Goal: Task Accomplishment & Management: Use online tool/utility

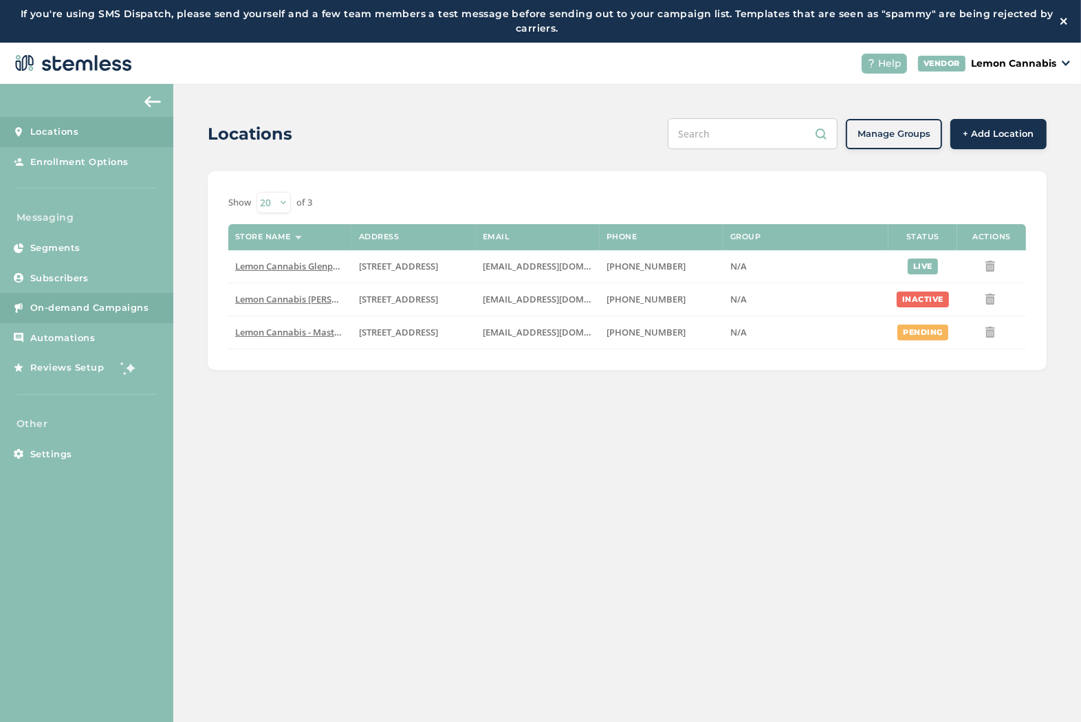
click at [116, 303] on span "On-demand Campaigns" at bounding box center [89, 308] width 119 height 14
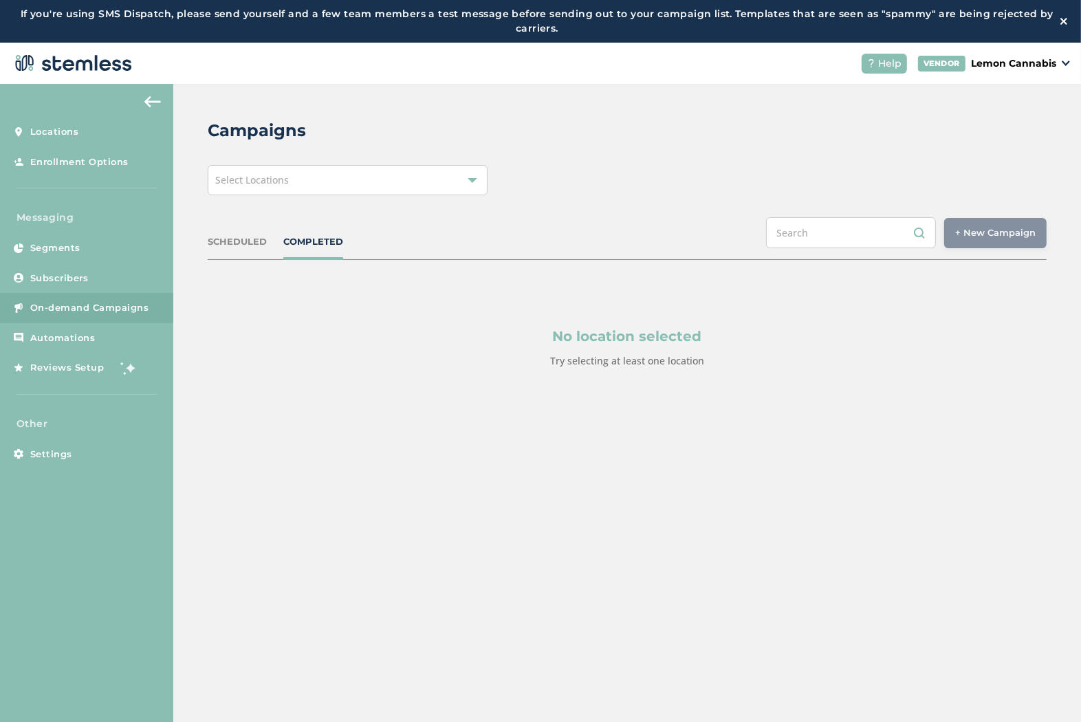
click at [372, 186] on div "Select Locations" at bounding box center [348, 180] width 280 height 30
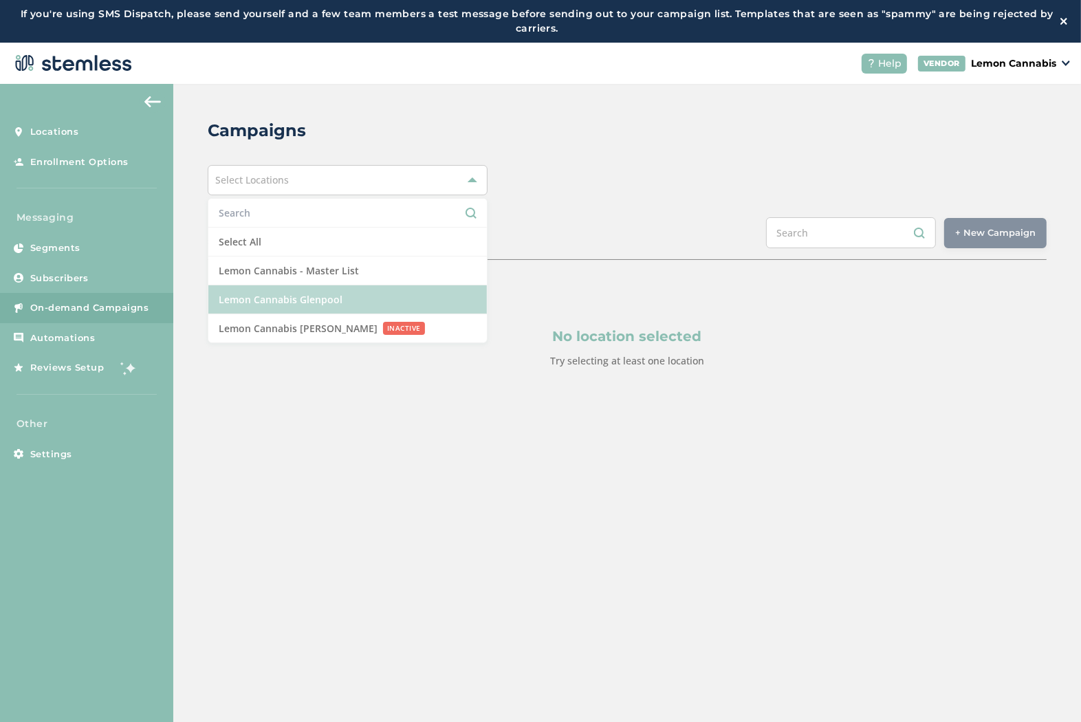
click at [375, 303] on li "Lemon Cannabis Glenpool" at bounding box center [347, 299] width 278 height 29
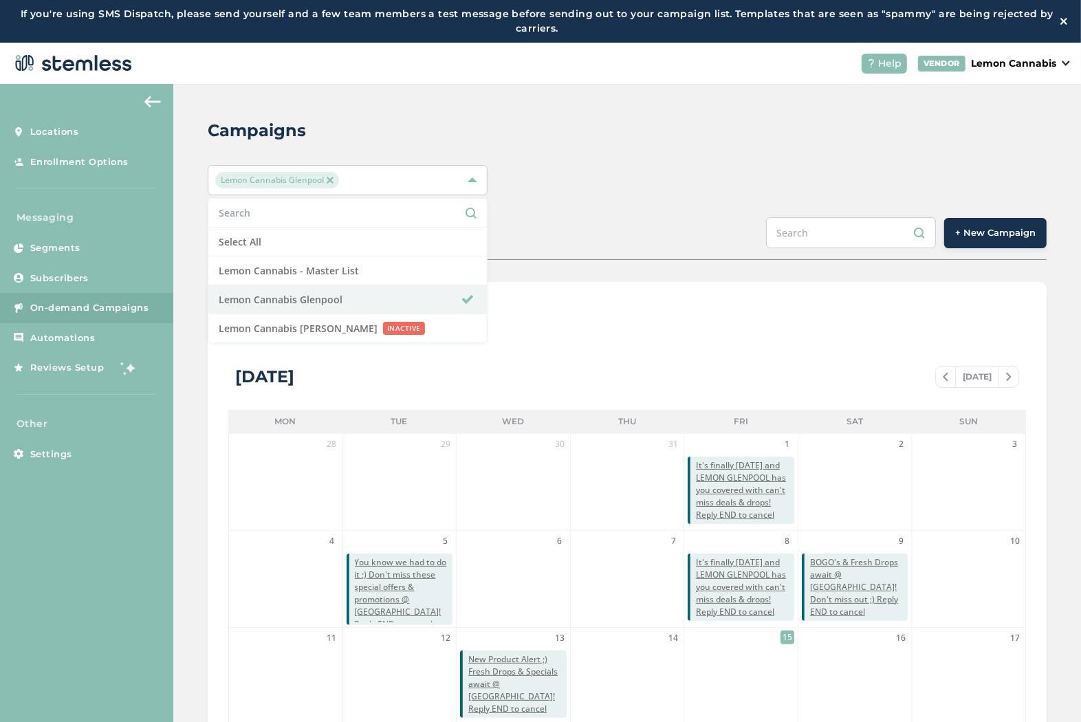
click at [1011, 245] on button "+ New Campaign" at bounding box center [995, 233] width 102 height 30
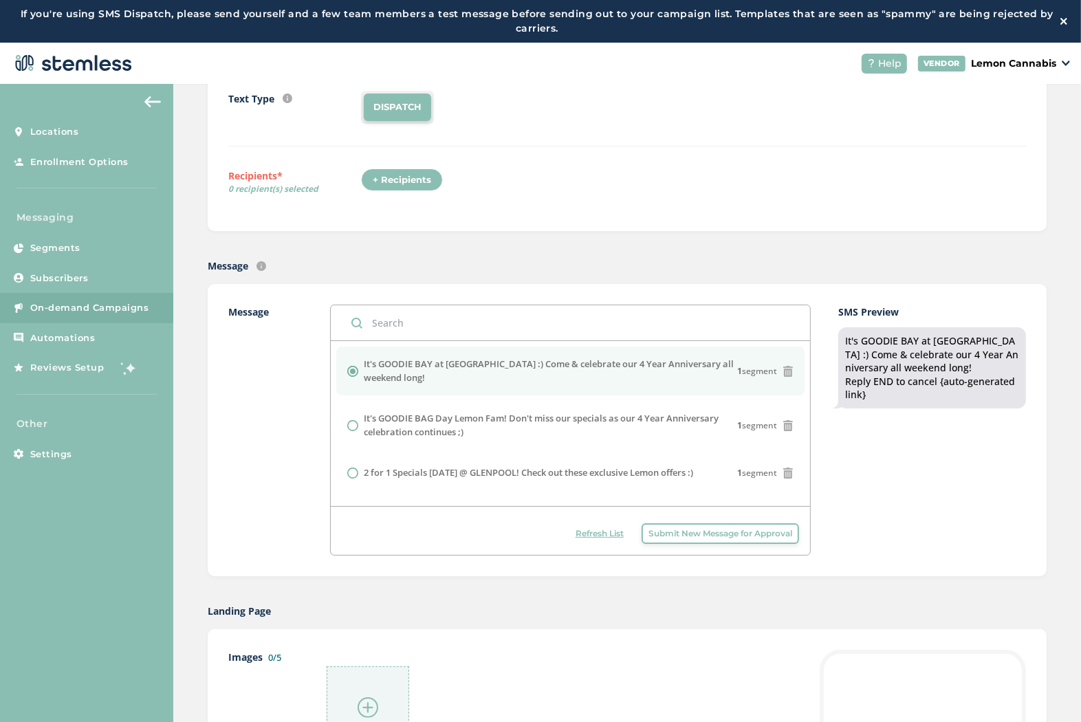
click at [783, 370] on icon at bounding box center [788, 371] width 11 height 11
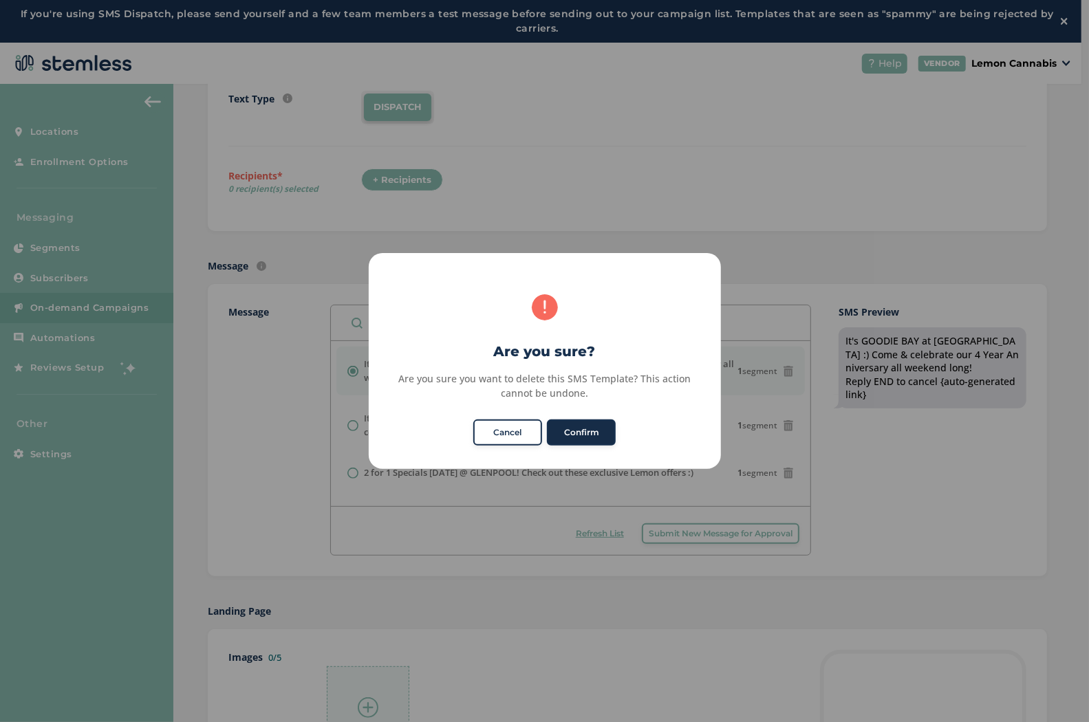
click at [592, 435] on button "Confirm" at bounding box center [581, 432] width 69 height 26
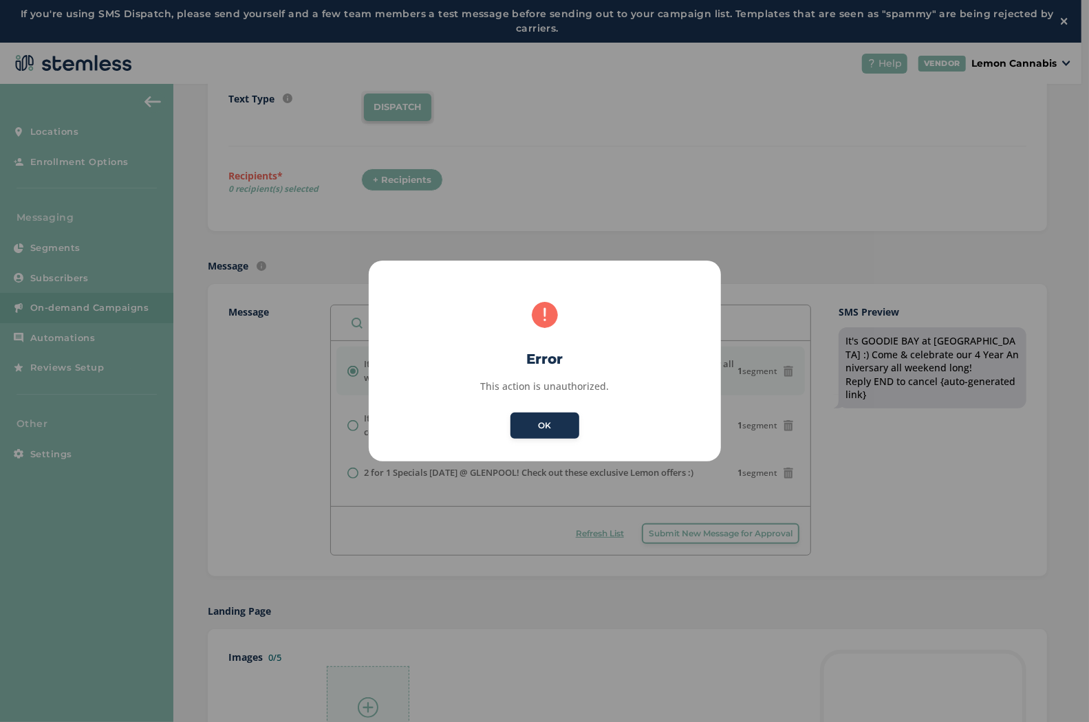
click at [558, 424] on button "OK" at bounding box center [544, 426] width 69 height 26
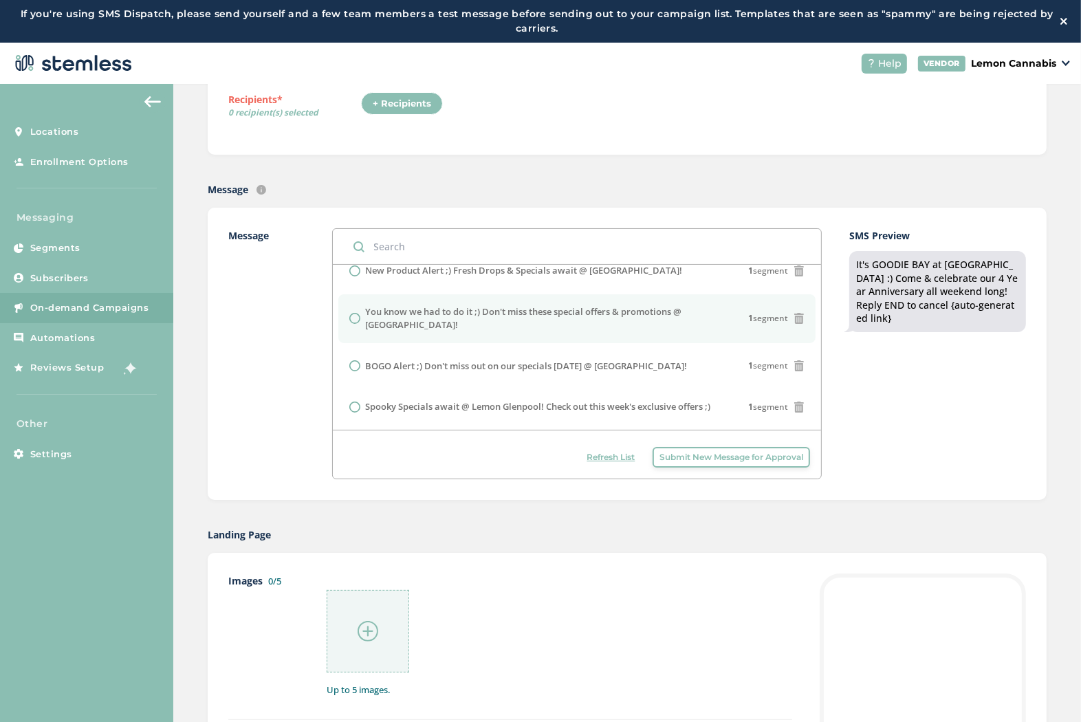
scroll to position [366, 0]
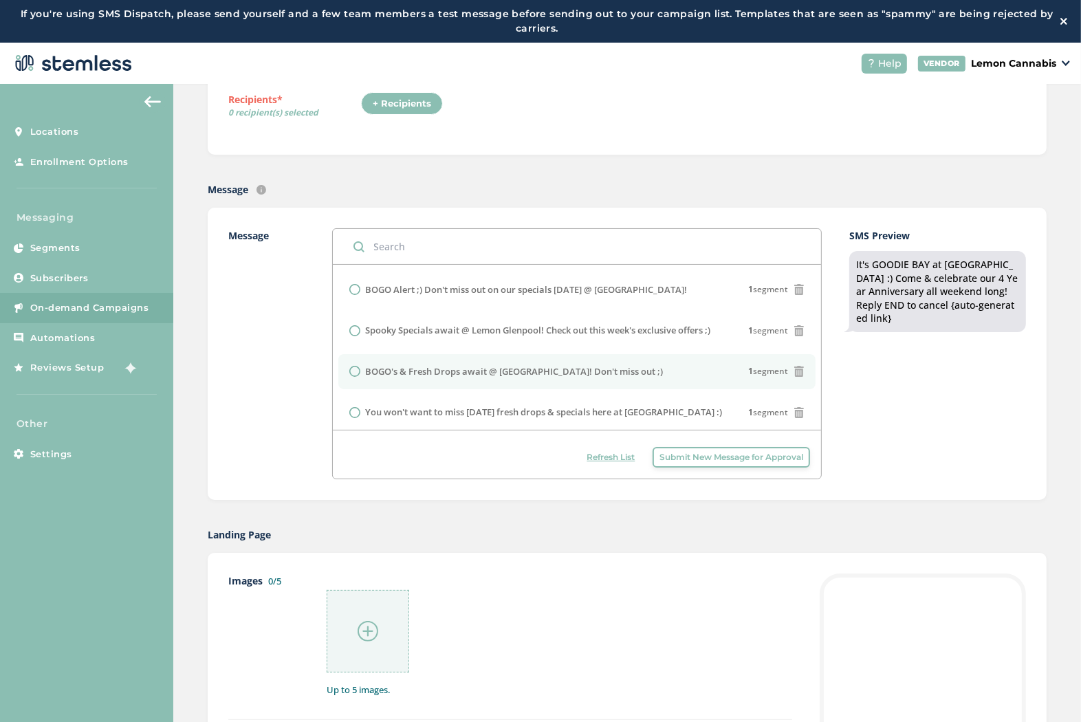
click at [537, 360] on li "BOGO's & Fresh Drops await @ Lemon Glenpool! Don't miss out ;) 1 segment" at bounding box center [577, 372] width 478 height 36
radio input "false"
radio input "true"
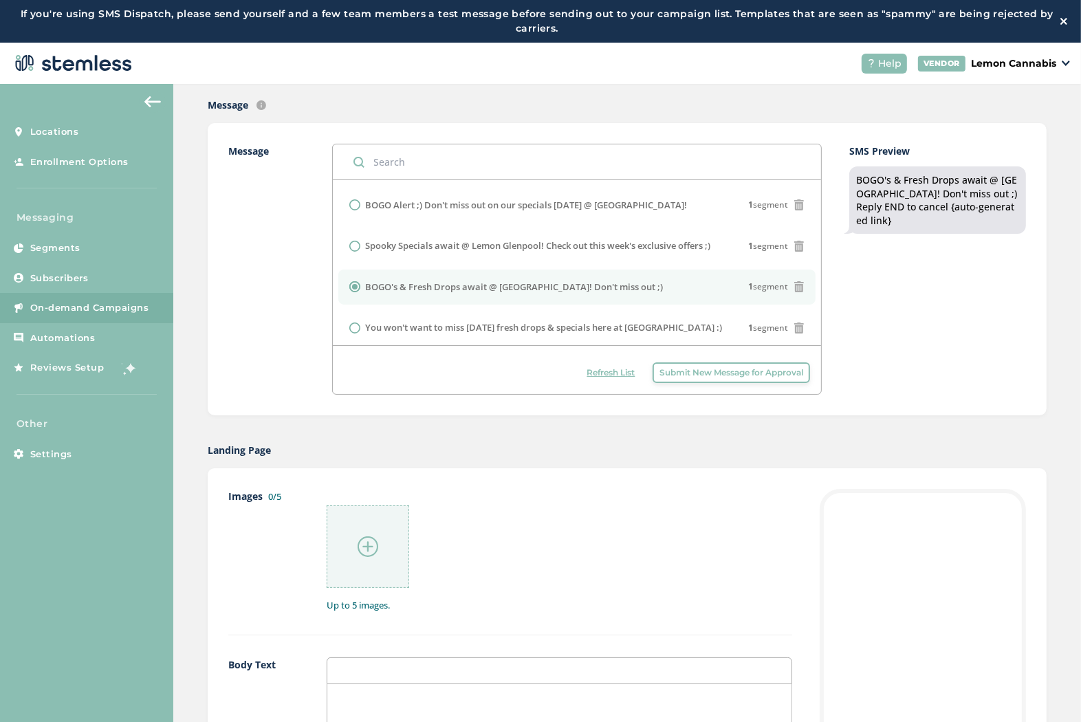
scroll to position [382, 0]
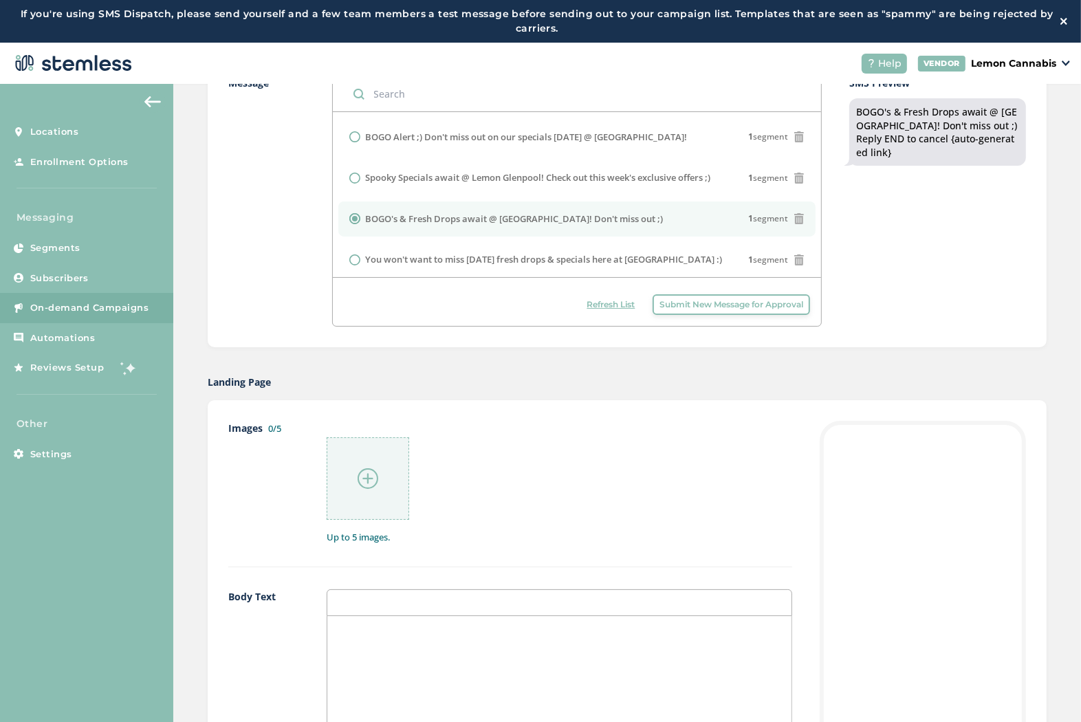
click at [383, 479] on div at bounding box center [368, 478] width 83 height 83
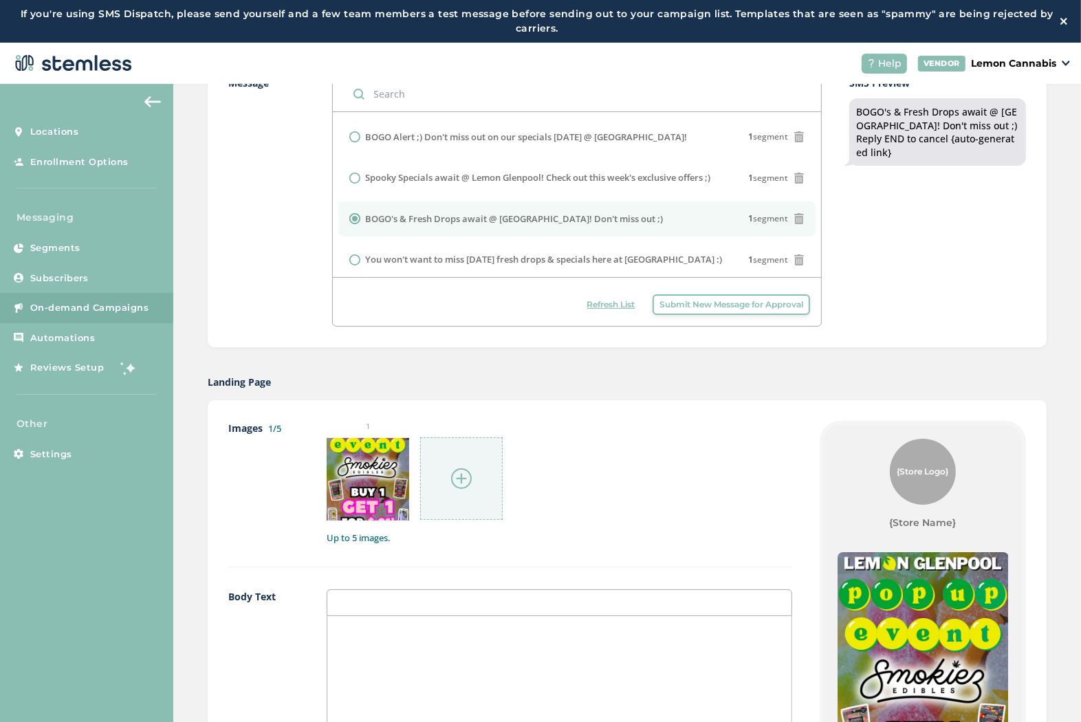
click at [466, 466] on div at bounding box center [461, 478] width 83 height 83
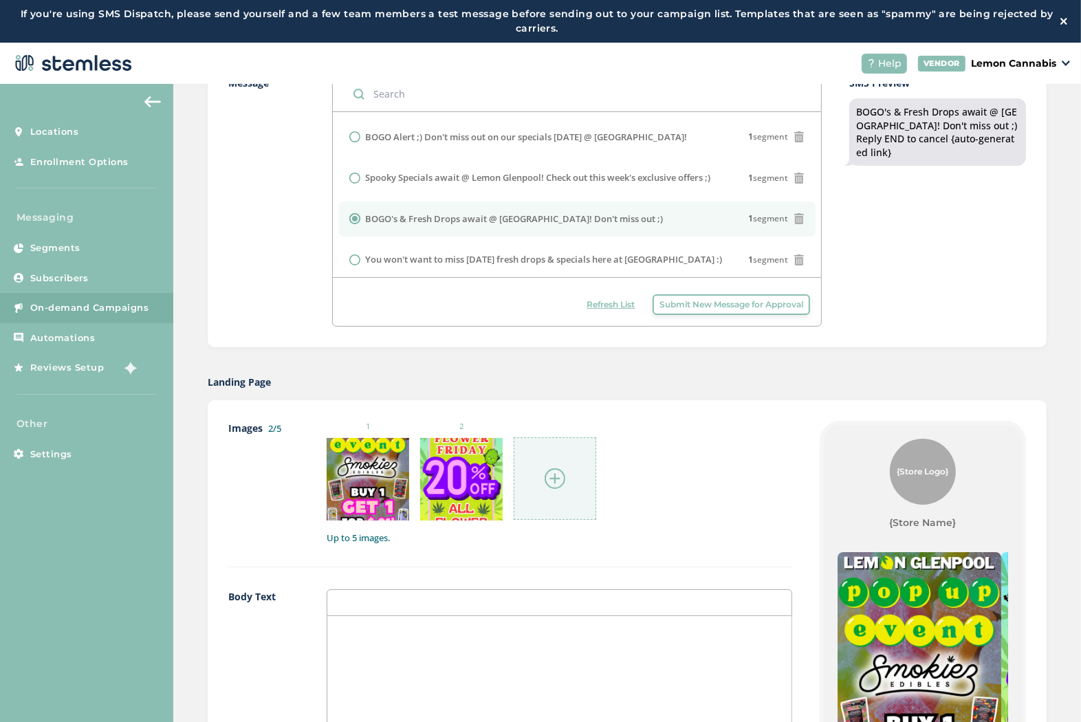
click at [571, 449] on div at bounding box center [555, 478] width 83 height 83
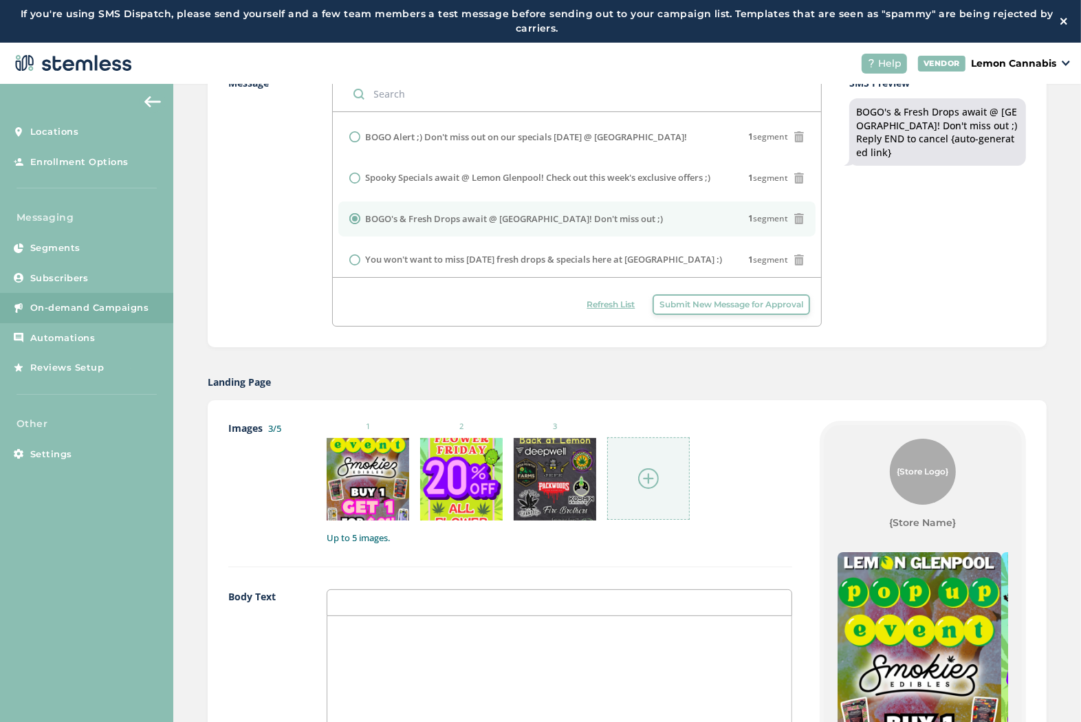
click at [657, 448] on div at bounding box center [648, 478] width 83 height 83
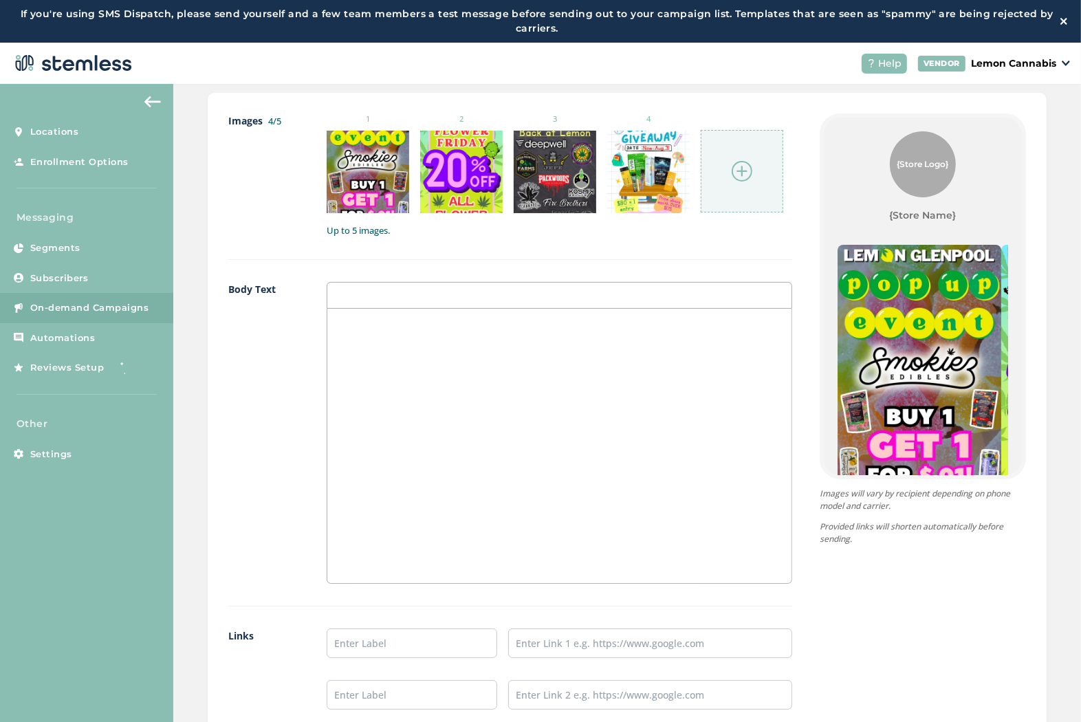
scroll to position [764, 0]
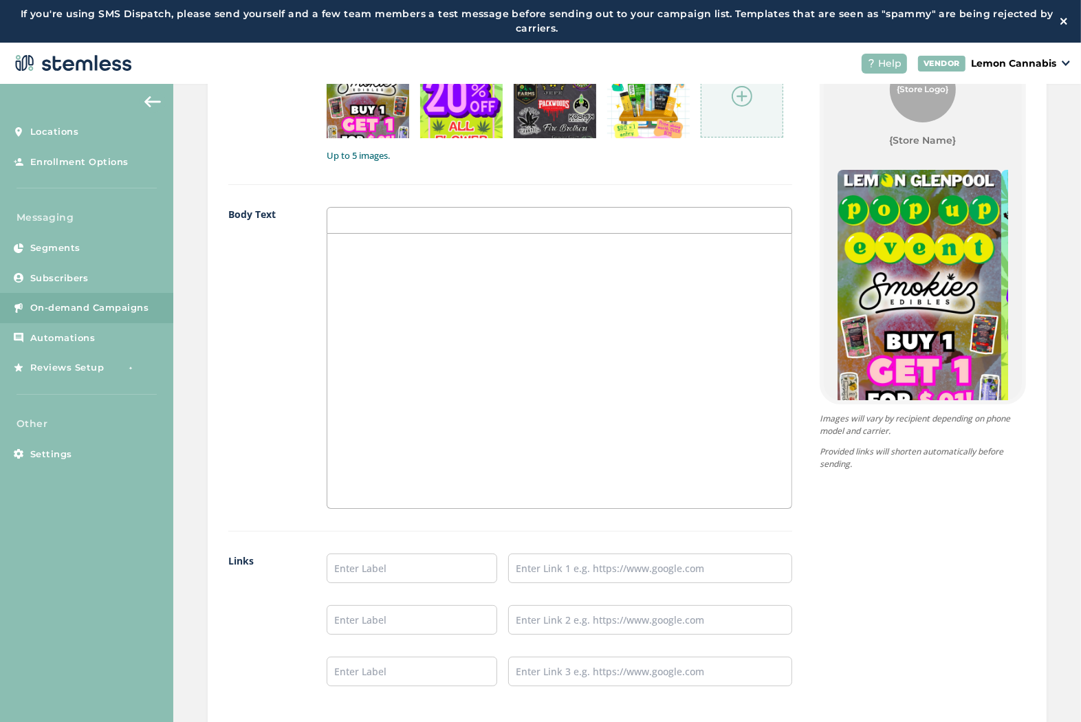
click at [56, 539] on aside "Locations Enrollment Options Messaging Segments Subscribers On-demand Campaigns…" at bounding box center [86, 424] width 173 height 681
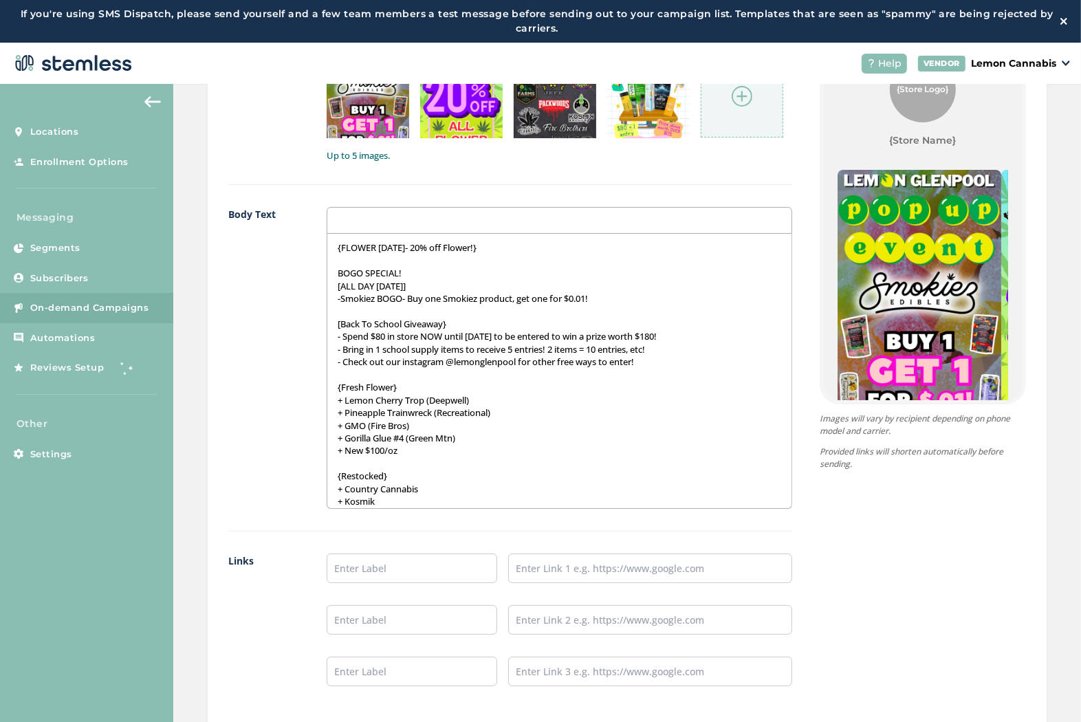
scroll to position [0, 0]
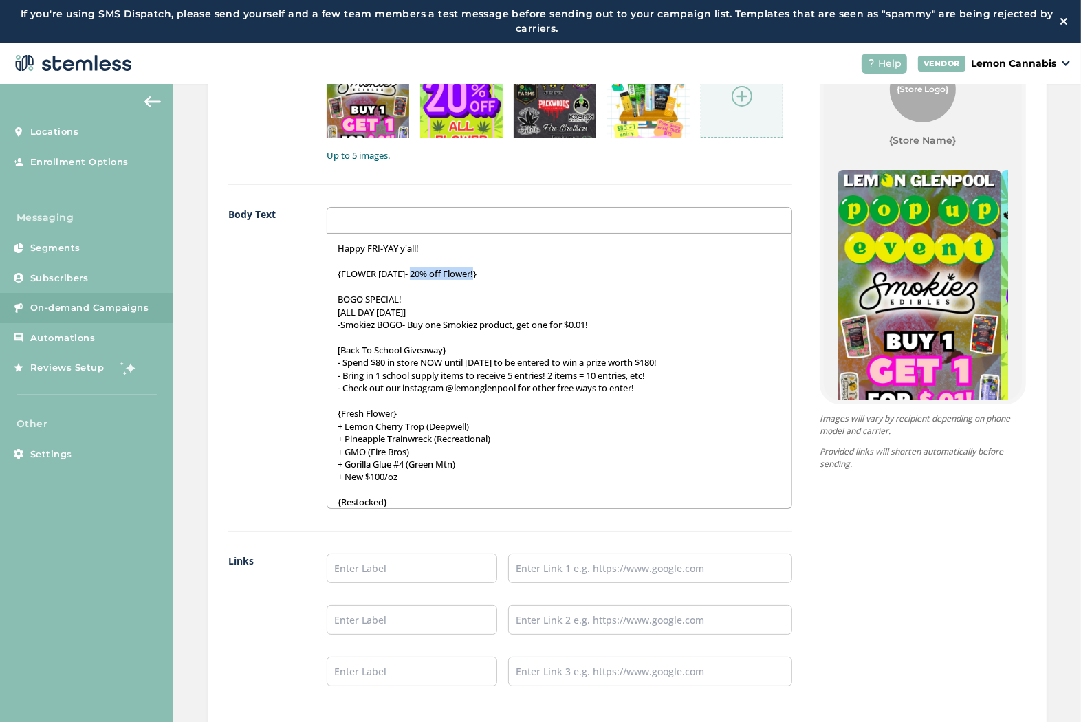
drag, startPoint x: 413, startPoint y: 271, endPoint x: 479, endPoint y: 278, distance: 65.7
click at [479, 278] on p "{FLOWER FRIDAY- 20% off Flower!}" at bounding box center [560, 273] width 444 height 12
drag, startPoint x: 409, startPoint y: 325, endPoint x: 608, endPoint y: 325, distance: 198.7
click at [608, 325] on p "-Smokiez BOGO- Buy one Smokiez product, get one for $0.01!" at bounding box center [560, 324] width 444 height 12
click at [234, 684] on label "Links" at bounding box center [263, 631] width 71 height 155
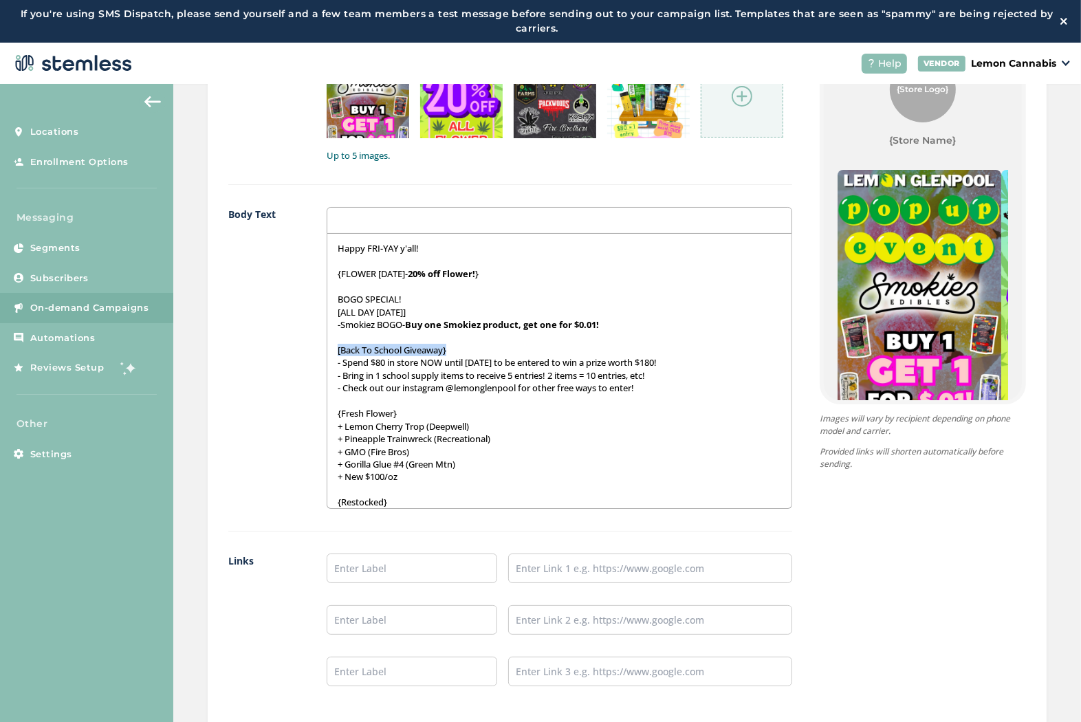
drag, startPoint x: 461, startPoint y: 351, endPoint x: 280, endPoint y: 353, distance: 181.5
click at [280, 353] on div "Body Text Happy FRI-YAY y'all! {FLOWER FRIDAY- 20% off Flower! } BOGO SPECIAL! …" at bounding box center [510, 369] width 564 height 325
drag, startPoint x: 370, startPoint y: 360, endPoint x: 419, endPoint y: 359, distance: 49.5
click at [419, 359] on p "- Spend $80 in store NOW until August 31st to be entered to win a prize worth $…" at bounding box center [560, 362] width 444 height 12
drag, startPoint x: 620, startPoint y: 362, endPoint x: 691, endPoint y: 362, distance: 71.5
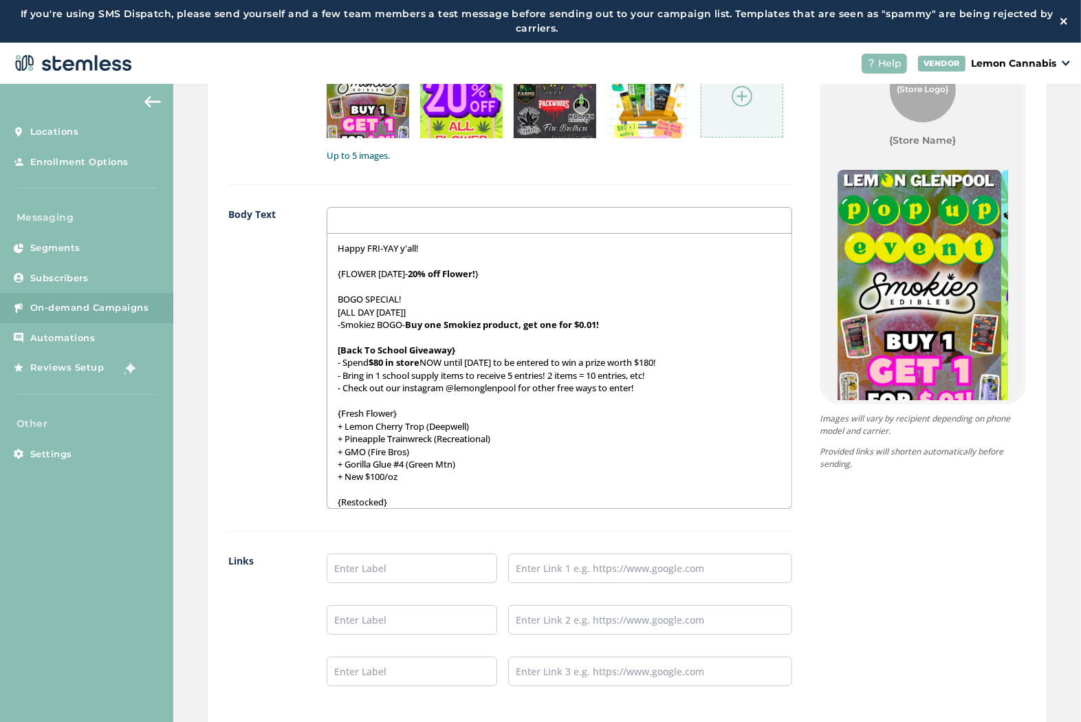
click at [691, 362] on p "- Spend $80 in store NOW until August 31st to be entered to win a prize worth $…" at bounding box center [560, 362] width 444 height 12
drag, startPoint x: 382, startPoint y: 375, endPoint x: 443, endPoint y: 375, distance: 60.5
click at [443, 375] on p "- Bring in 1 school supply items to receive 5 entries! 2 items = 10 entries, et…" at bounding box center [560, 375] width 444 height 12
drag, startPoint x: 516, startPoint y: 375, endPoint x: 553, endPoint y: 375, distance: 36.5
click at [553, 375] on p "- Bring in 1 school supply items to receive 5 entries! 2 items = 10 entries, et…" at bounding box center [560, 375] width 444 height 12
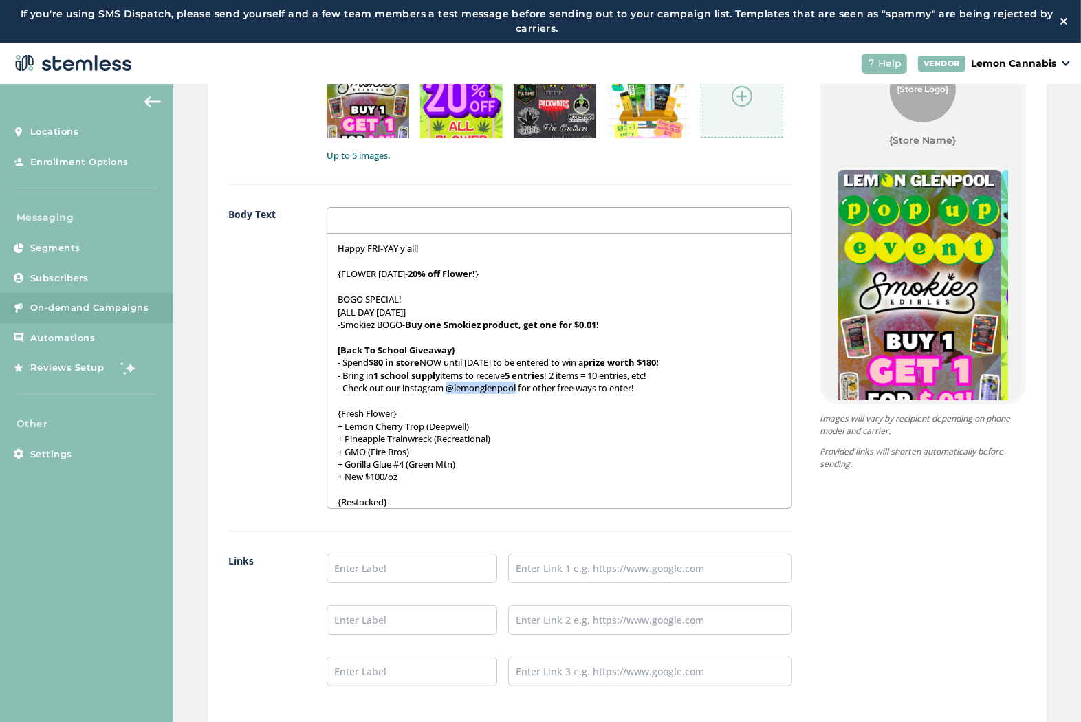
drag, startPoint x: 450, startPoint y: 384, endPoint x: 520, endPoint y: 392, distance: 69.9
click at [520, 392] on p "- Check out our instagram @lemonglenpool for other free ways to enter!" at bounding box center [560, 388] width 444 height 12
drag, startPoint x: 565, startPoint y: 390, endPoint x: 642, endPoint y: 389, distance: 77.0
click at [642, 389] on p "- Check out our instagram @lemonglenpool for other free ways to enter!" at bounding box center [560, 388] width 444 height 12
drag, startPoint x: 214, startPoint y: 670, endPoint x: 221, endPoint y: 660, distance: 11.8
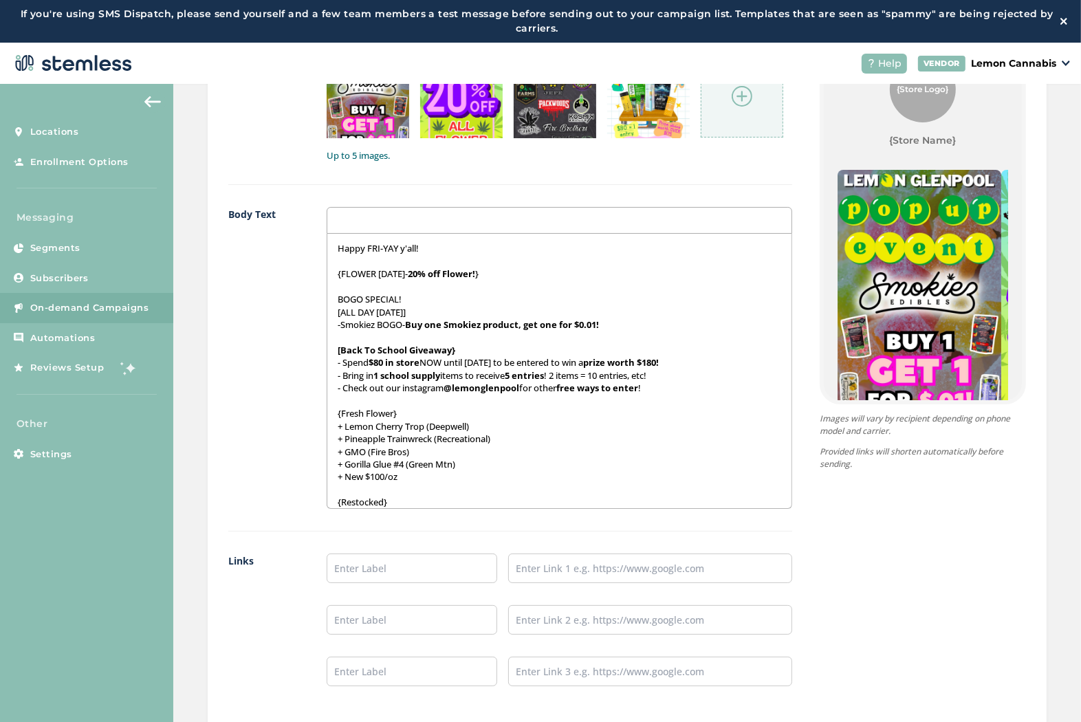
click at [214, 670] on div "Images 4/5 1 2 3 4 Up to 5 images. Body Text Happy FRI-YAY y'all! {FLOWER FRIDA…" at bounding box center [627, 373] width 839 height 711
drag, startPoint x: 408, startPoint y: 413, endPoint x: 320, endPoint y: 410, distance: 87.4
click at [320, 410] on div "Body Text Happy FRI-YAY y'all! {FLOWER FRIDAY- 20% off Flower! } BOGO SPECIAL! …" at bounding box center [510, 369] width 564 height 325
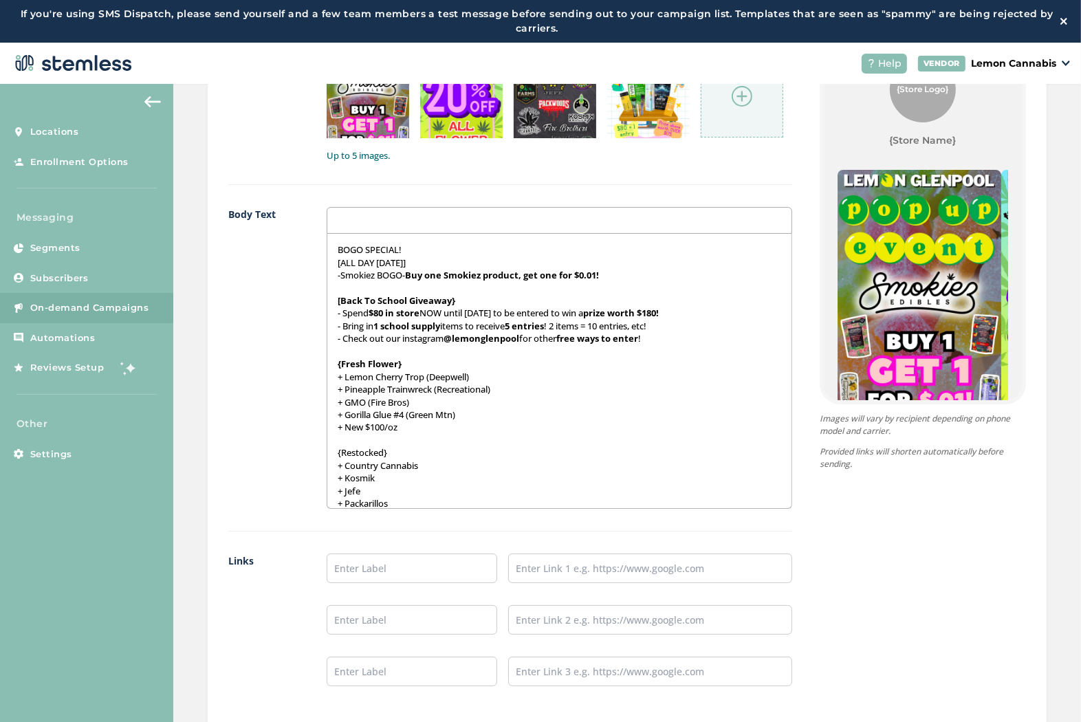
scroll to position [76, 0]
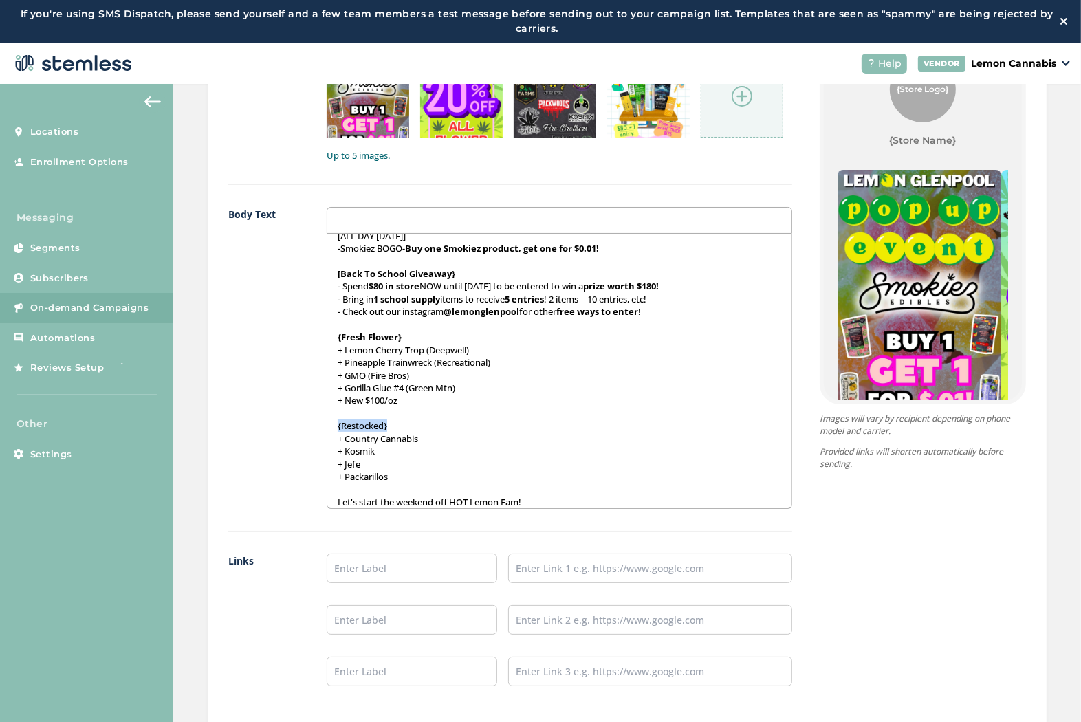
drag, startPoint x: 400, startPoint y: 424, endPoint x: 317, endPoint y: 430, distance: 83.5
click at [317, 430] on div "Body Text Happy FRI-YAY y'all! {FLOWER FRIDAY- 20% off Flower! } BOGO SPECIAL! …" at bounding box center [510, 369] width 564 height 325
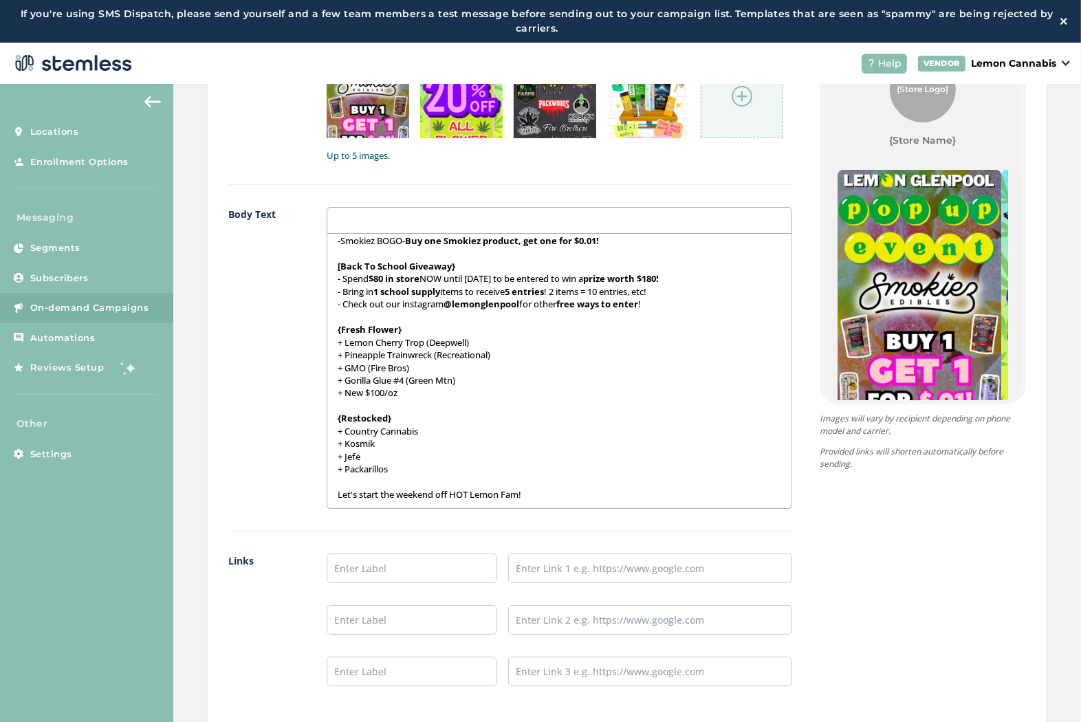
scroll to position [85, 0]
drag, startPoint x: 435, startPoint y: 576, endPoint x: 418, endPoint y: 565, distance: 20.8
click at [435, 576] on input "text" at bounding box center [412, 569] width 171 height 30
type input "Place an Order:"
drag, startPoint x: 404, startPoint y: 609, endPoint x: 404, endPoint y: 629, distance: 19.9
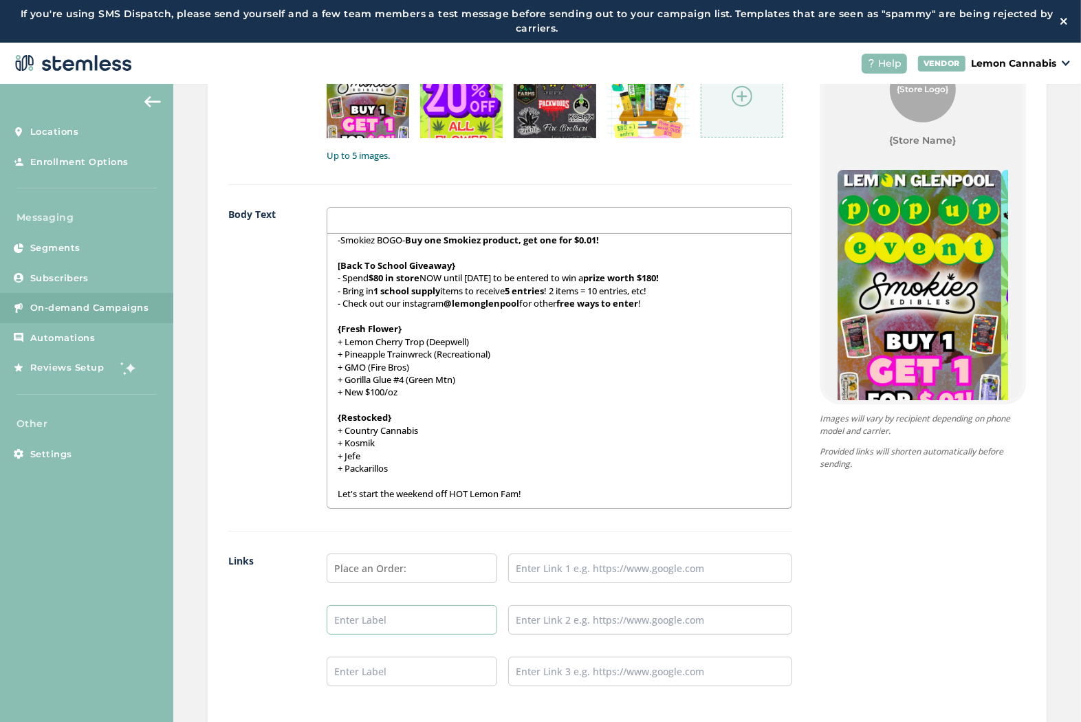
click at [404, 609] on input "text" at bounding box center [412, 620] width 171 height 30
type input "Leave a Review:"
click at [418, 668] on input "text" at bounding box center [412, 672] width 171 height 30
type input "Follow us on Instagram:"
click at [603, 569] on input "text" at bounding box center [650, 569] width 284 height 30
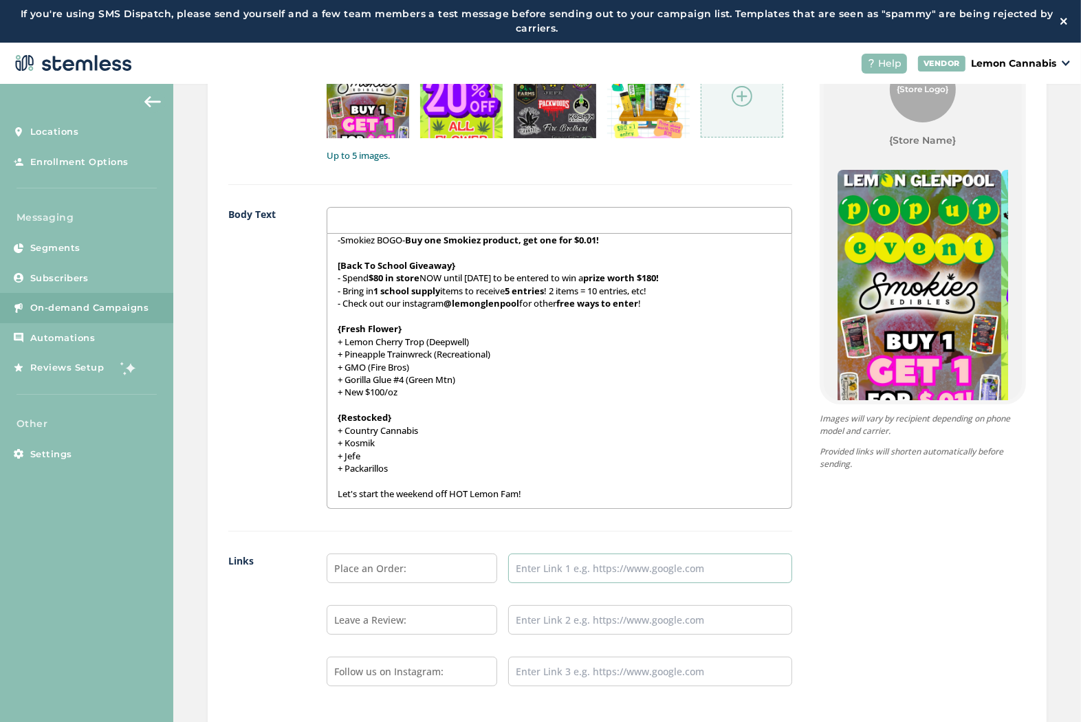
type input "https://weedmaps.com/dispensaries/lemon-cannabis-1"
click at [610, 618] on input "text" at bounding box center [650, 620] width 284 height 30
type input "https://weedmaps.com/dispensaries/lemon-cannabis-1#reviews"
click at [608, 662] on input "text" at bounding box center [650, 672] width 284 height 30
type input "https://www.instagram.com/lemonglenpool/"
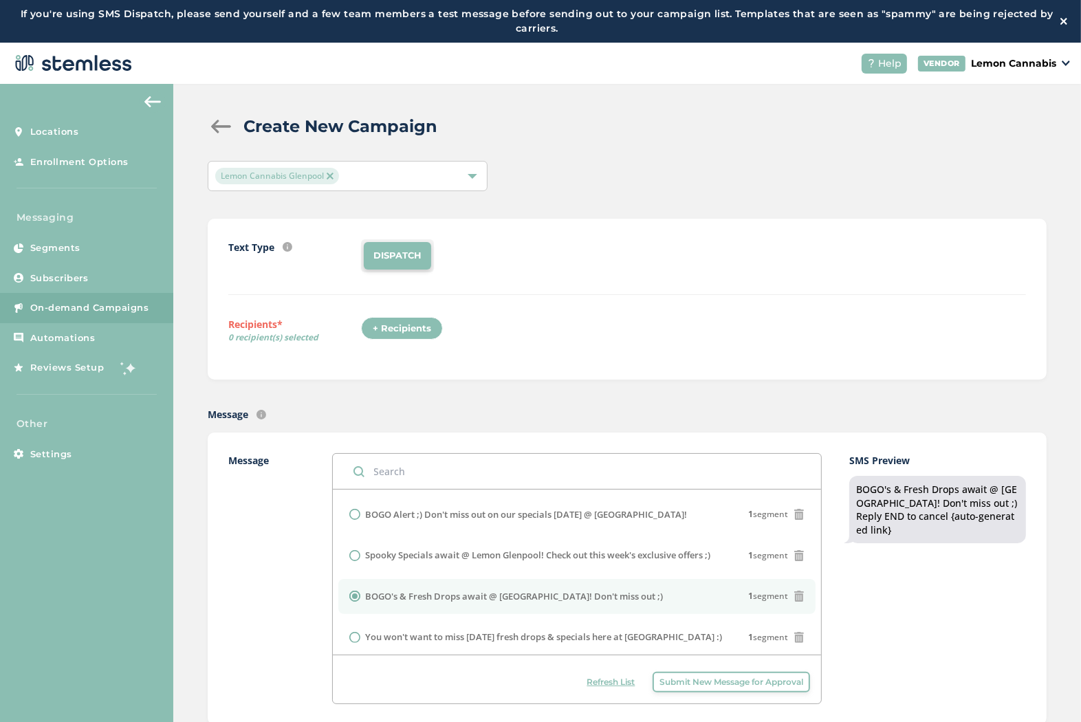
scroll to position [0, 0]
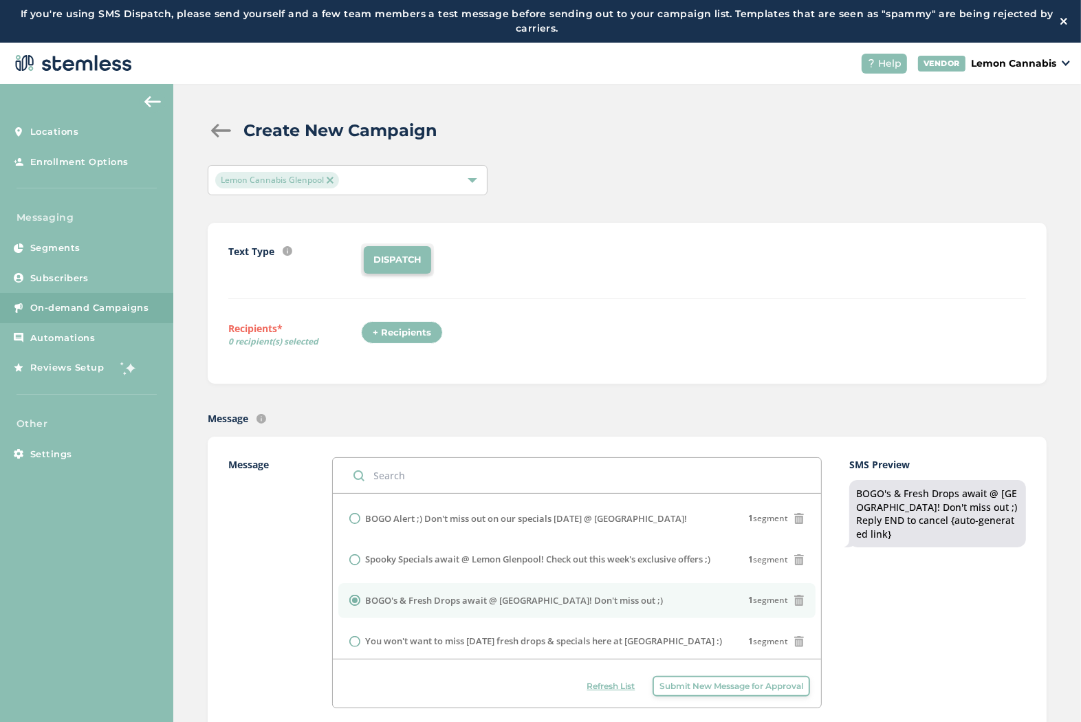
drag, startPoint x: 397, startPoint y: 318, endPoint x: 401, endPoint y: 328, distance: 10.2
click at [399, 322] on div "Text Type SMS : A cost effective way to reach your customers. Send a intro text…" at bounding box center [627, 303] width 798 height 120
click at [406, 336] on div "+ Recipients" at bounding box center [402, 332] width 82 height 23
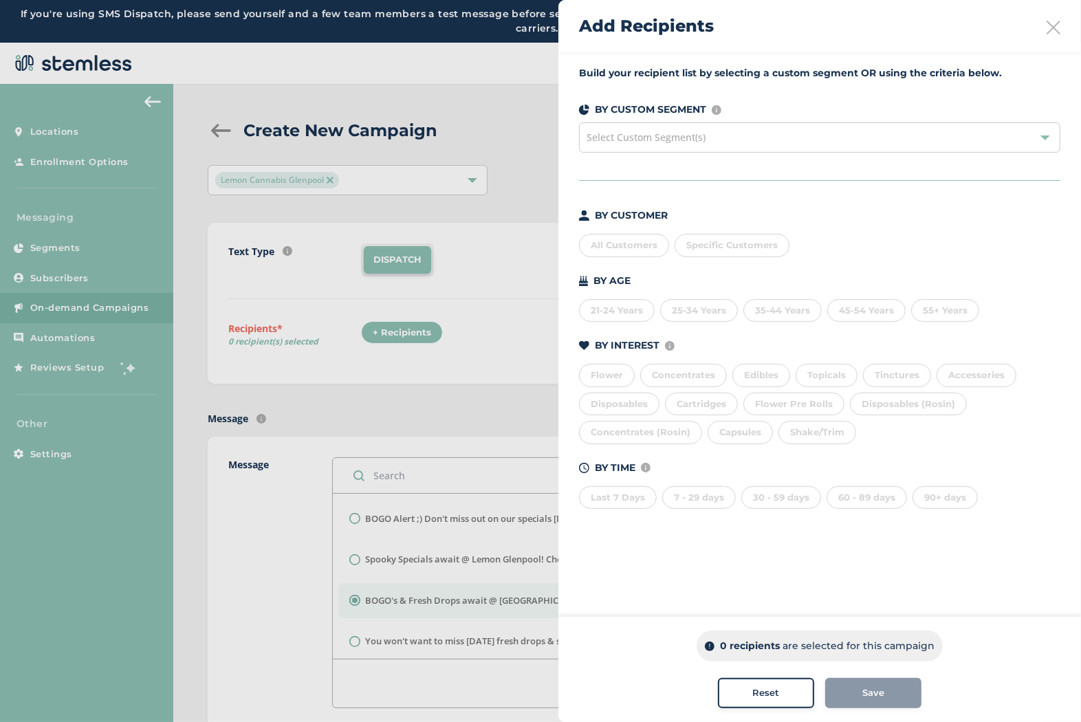
click at [609, 504] on div "Last 7 Days" at bounding box center [618, 497] width 78 height 23
click at [703, 503] on div "7 - 29 days" at bounding box center [699, 497] width 74 height 23
click at [761, 501] on div "30 - 59 days" at bounding box center [781, 497] width 80 height 23
click at [860, 503] on div "60 - 89 days" at bounding box center [867, 497] width 80 height 23
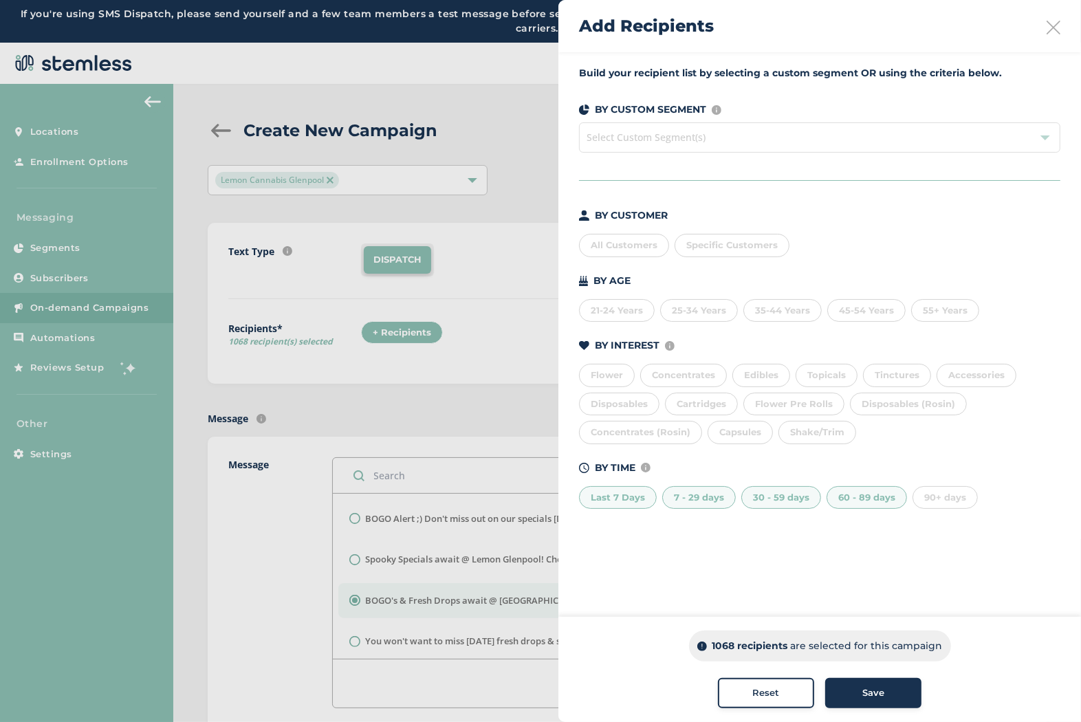
click at [897, 696] on div "Save" at bounding box center [873, 693] width 74 height 14
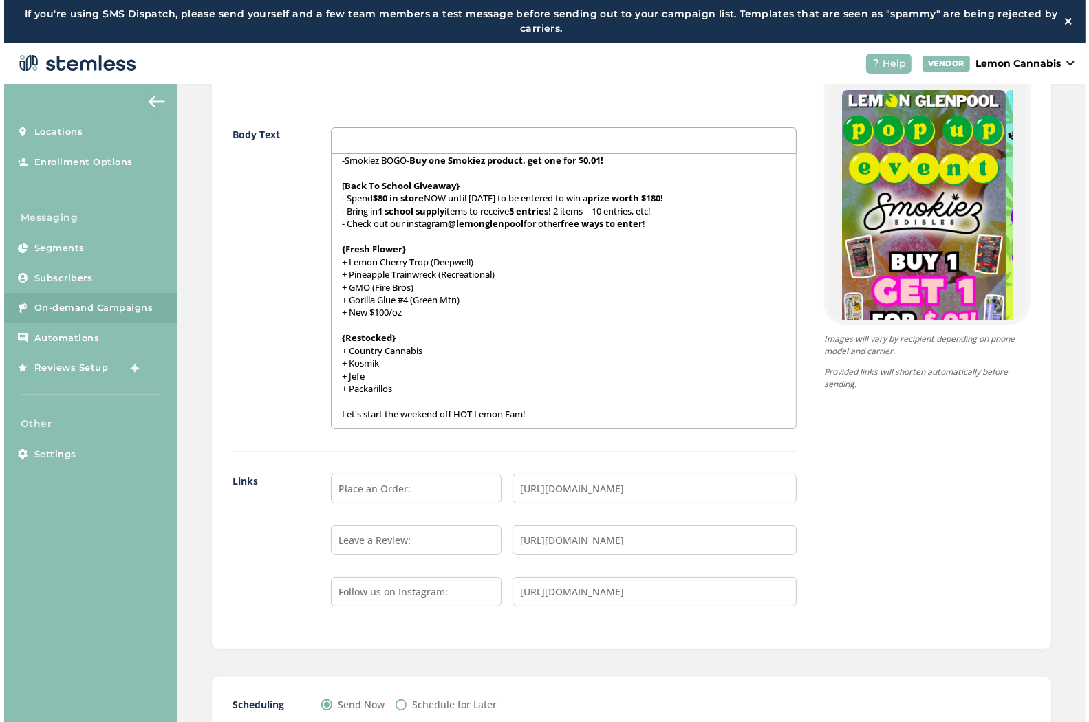
scroll to position [897, 0]
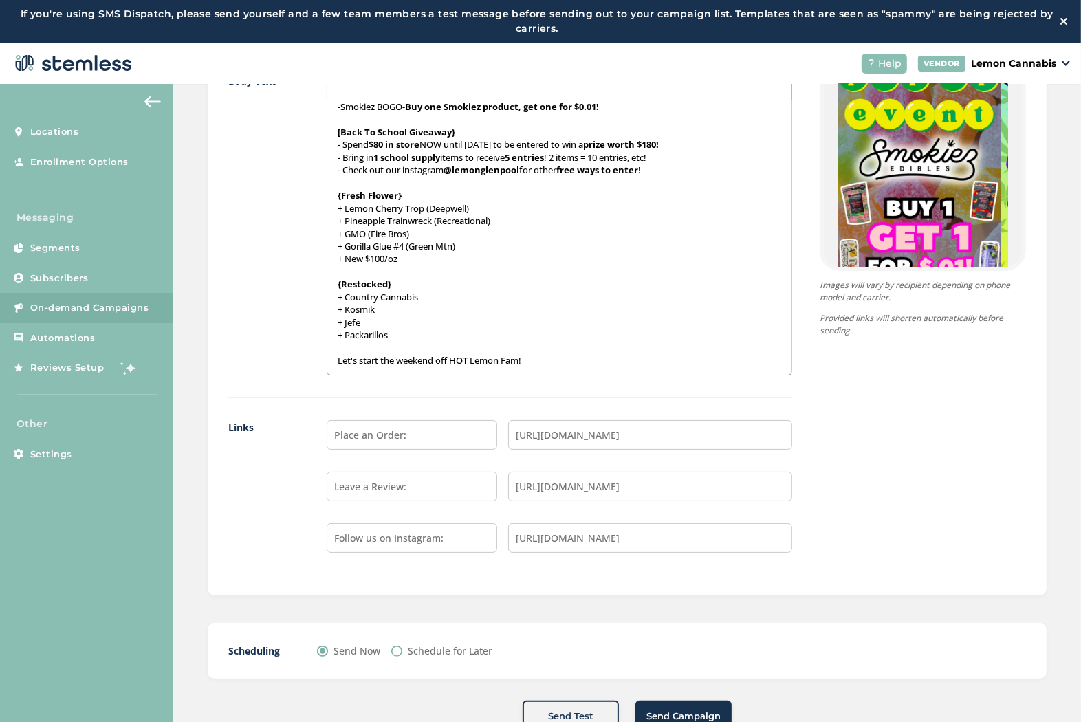
click at [692, 714] on span "Send Campaign" at bounding box center [683, 717] width 74 height 14
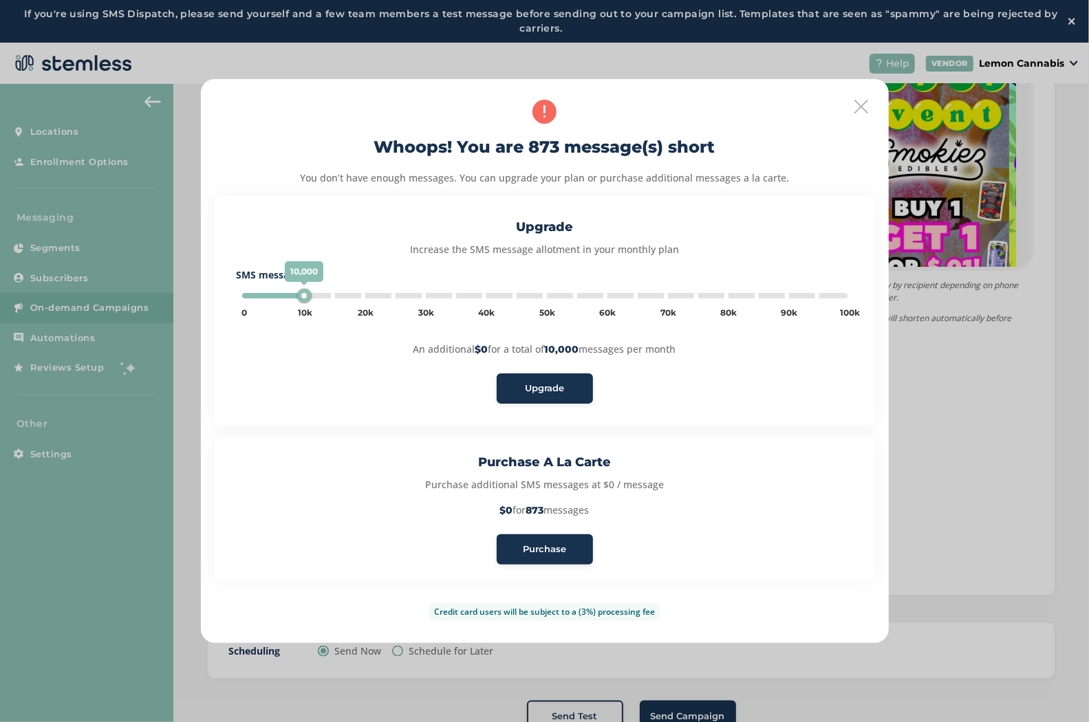
type input "5000"
click at [553, 555] on button "Purchase" at bounding box center [544, 549] width 96 height 30
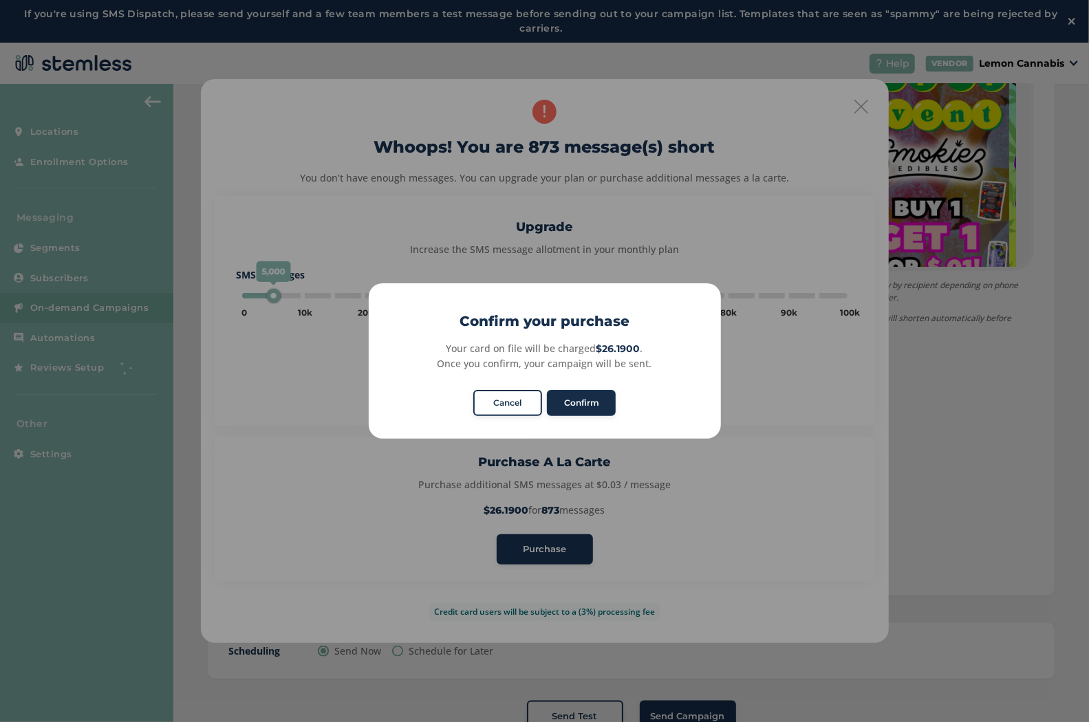
click at [602, 411] on button "Confirm" at bounding box center [581, 403] width 69 height 26
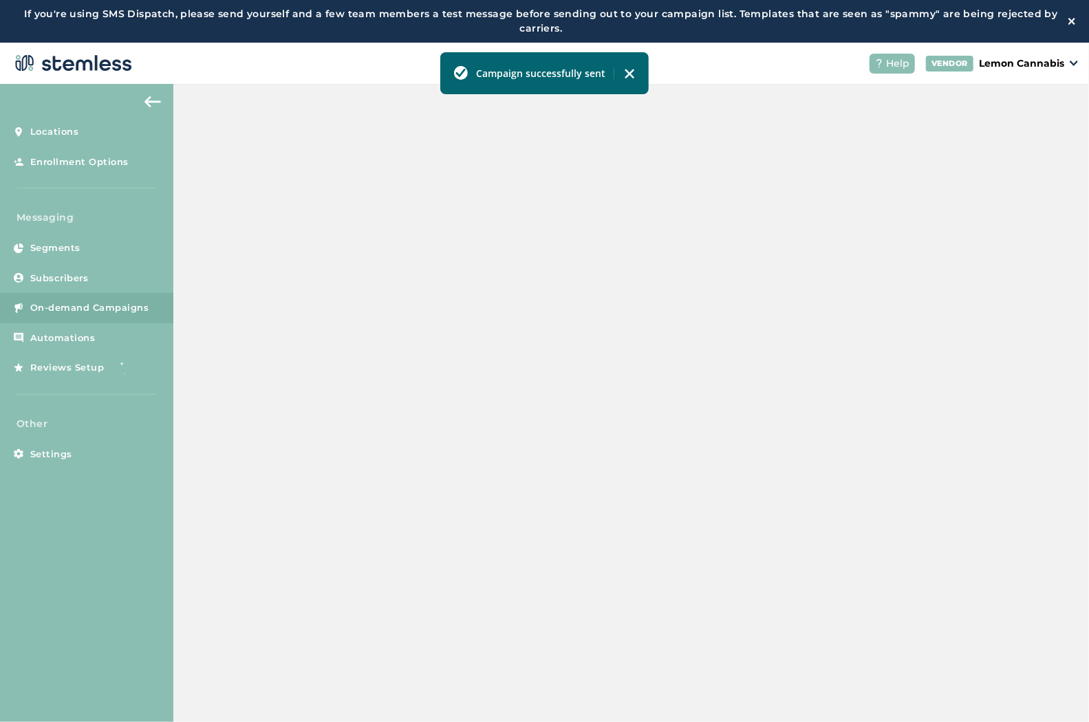
scroll to position [209, 0]
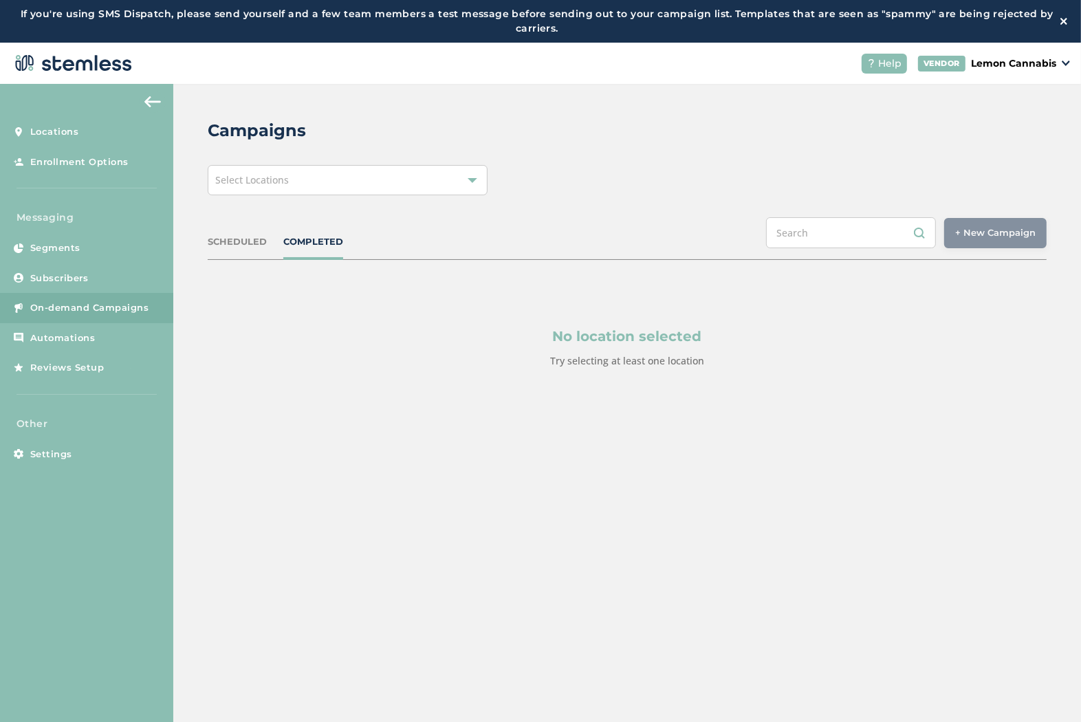
click at [457, 188] on div "Select Locations" at bounding box center [348, 180] width 280 height 30
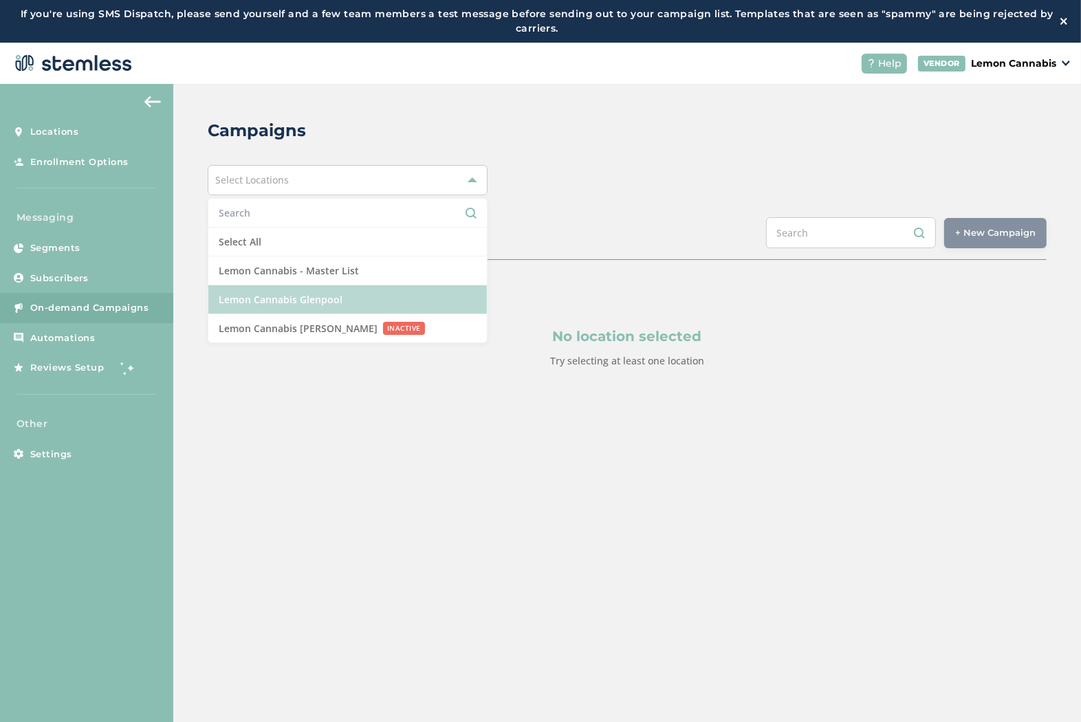
click at [395, 292] on li "Lemon Cannabis Glenpool" at bounding box center [347, 299] width 278 height 29
